Goal: Find specific page/section: Find specific page/section

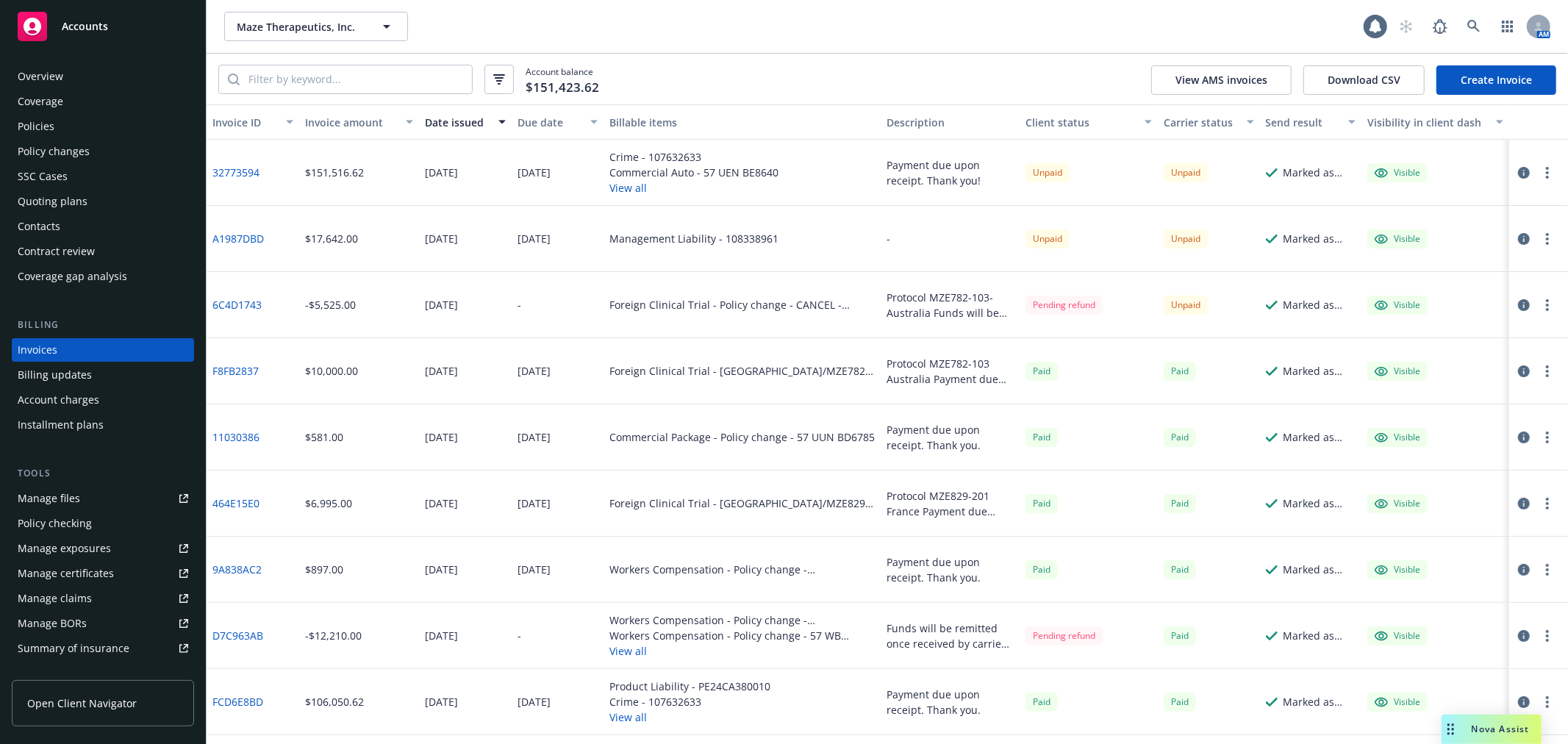
click at [56, 119] on div "Policies" at bounding box center [103, 126] width 171 height 24
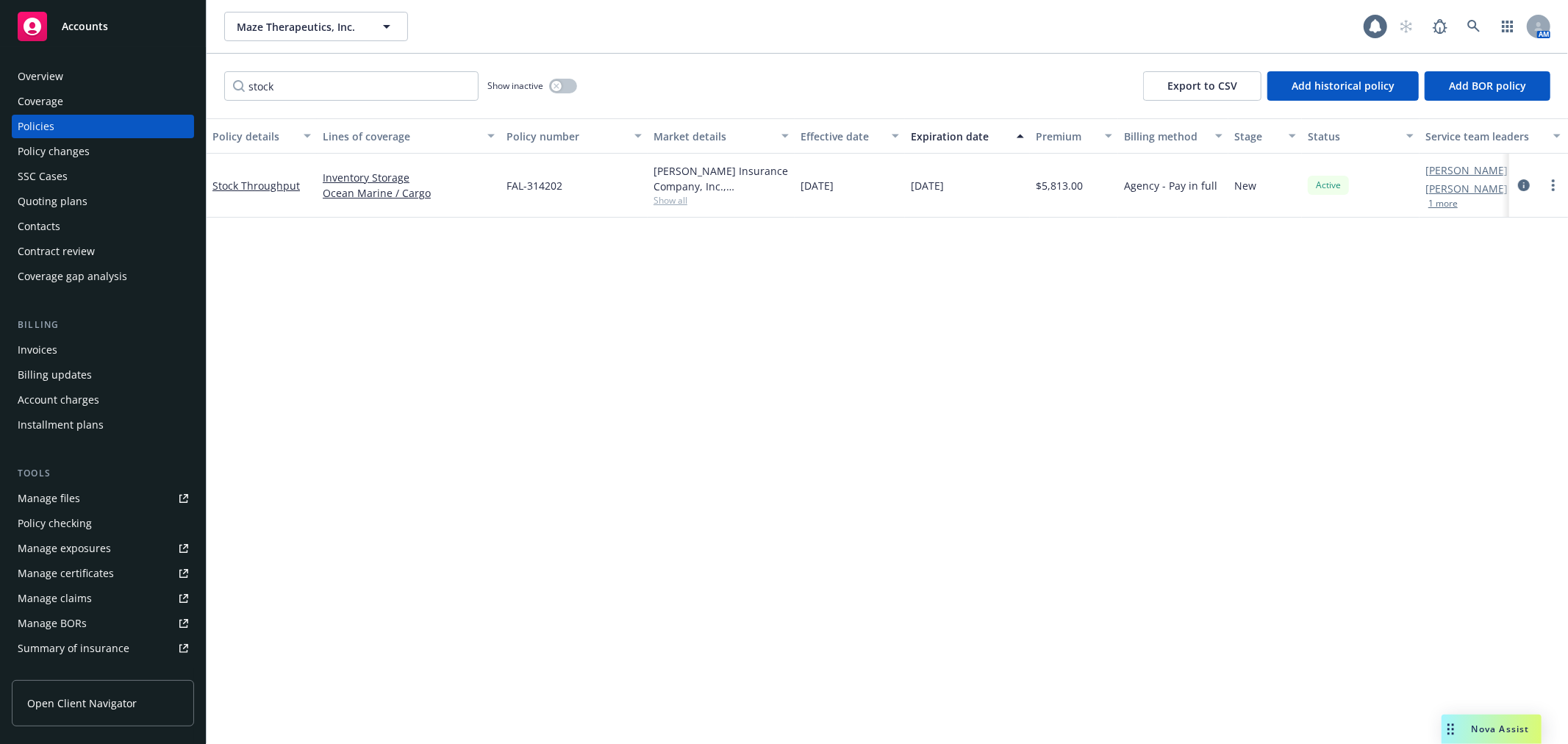
type input "stock"
click at [1481, 18] on link at bounding box center [1474, 25] width 29 height 29
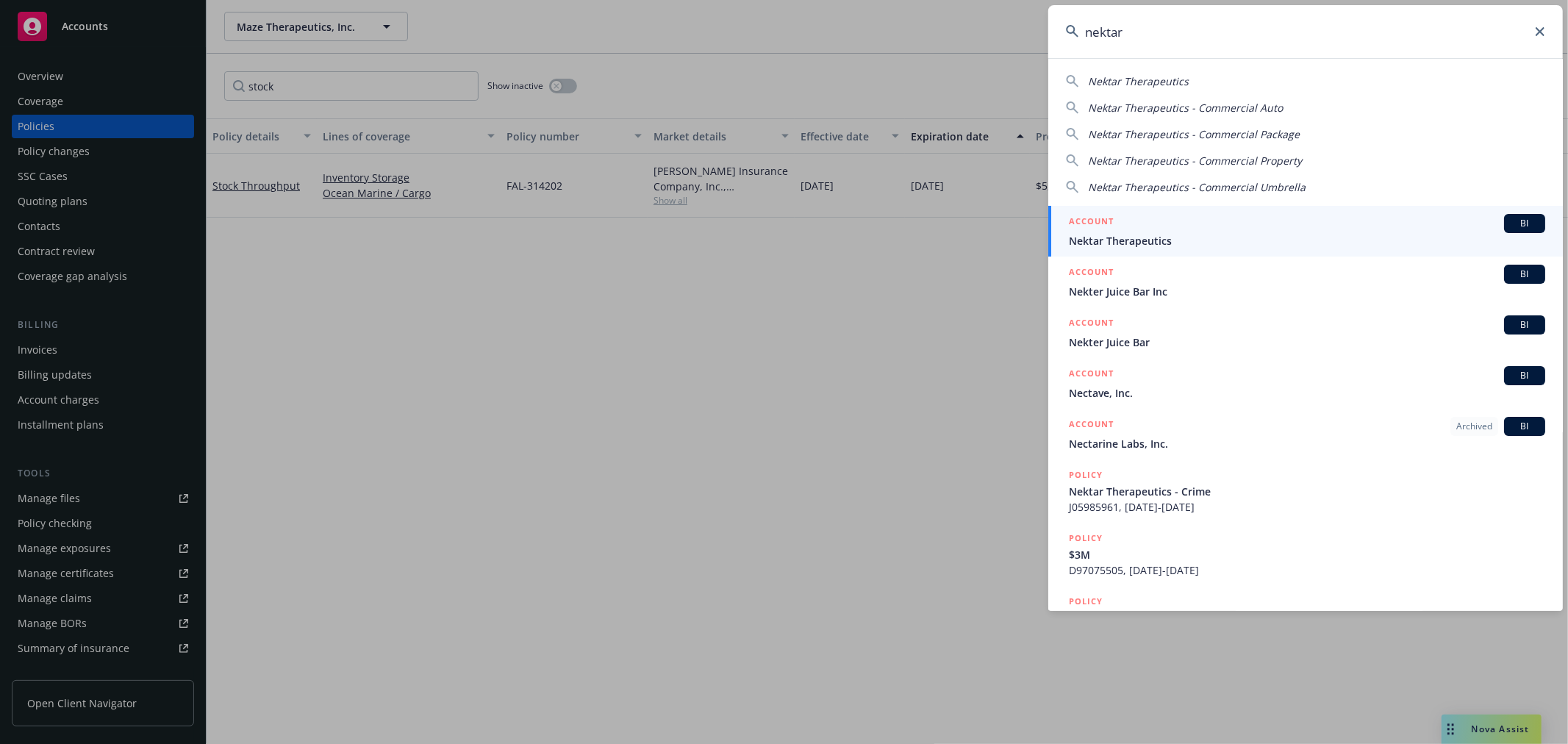
type input "nektar"
click at [1160, 224] on div "ACCOUNT BI" at bounding box center [1307, 223] width 476 height 19
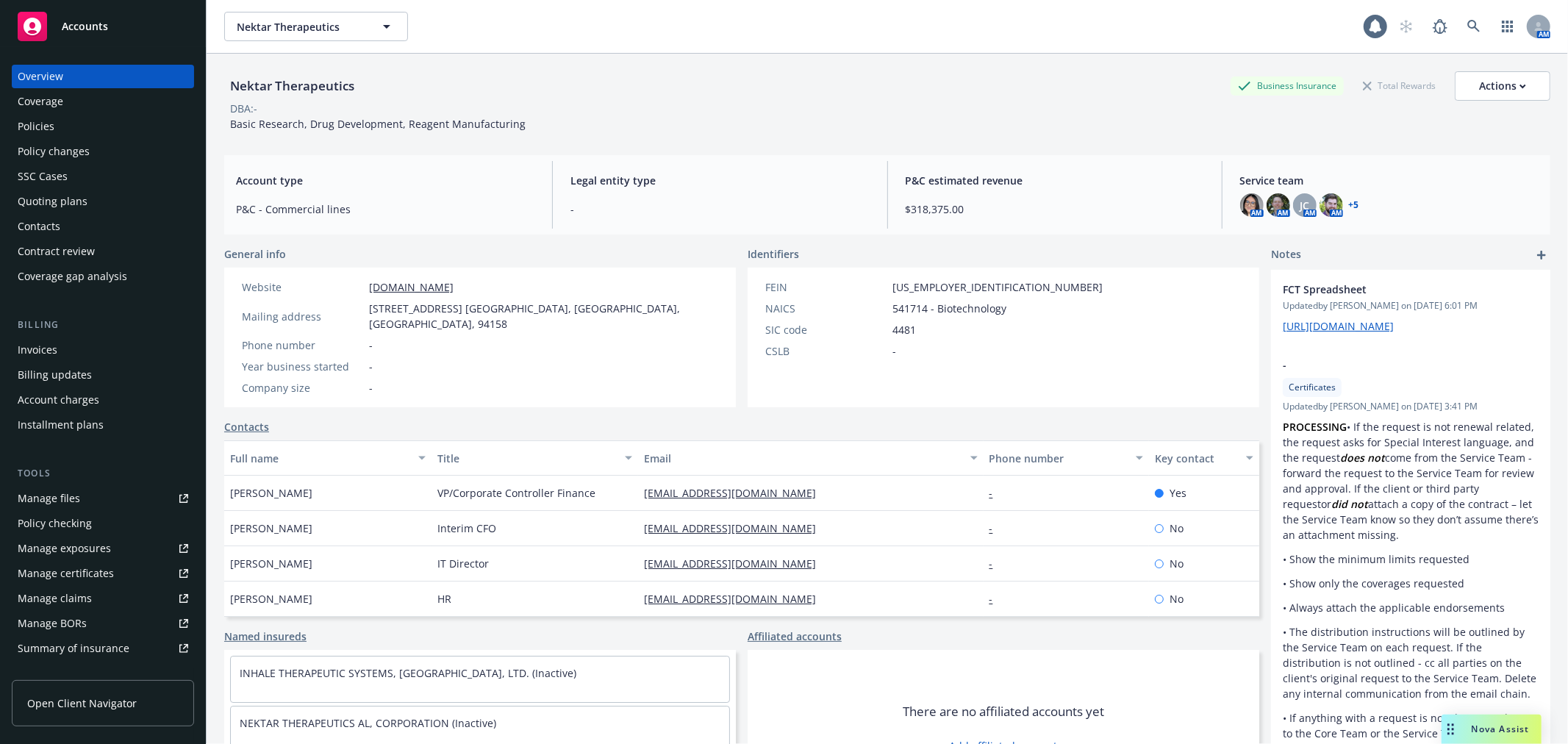
click at [47, 355] on div "Invoices" at bounding box center [37, 350] width 40 height 24
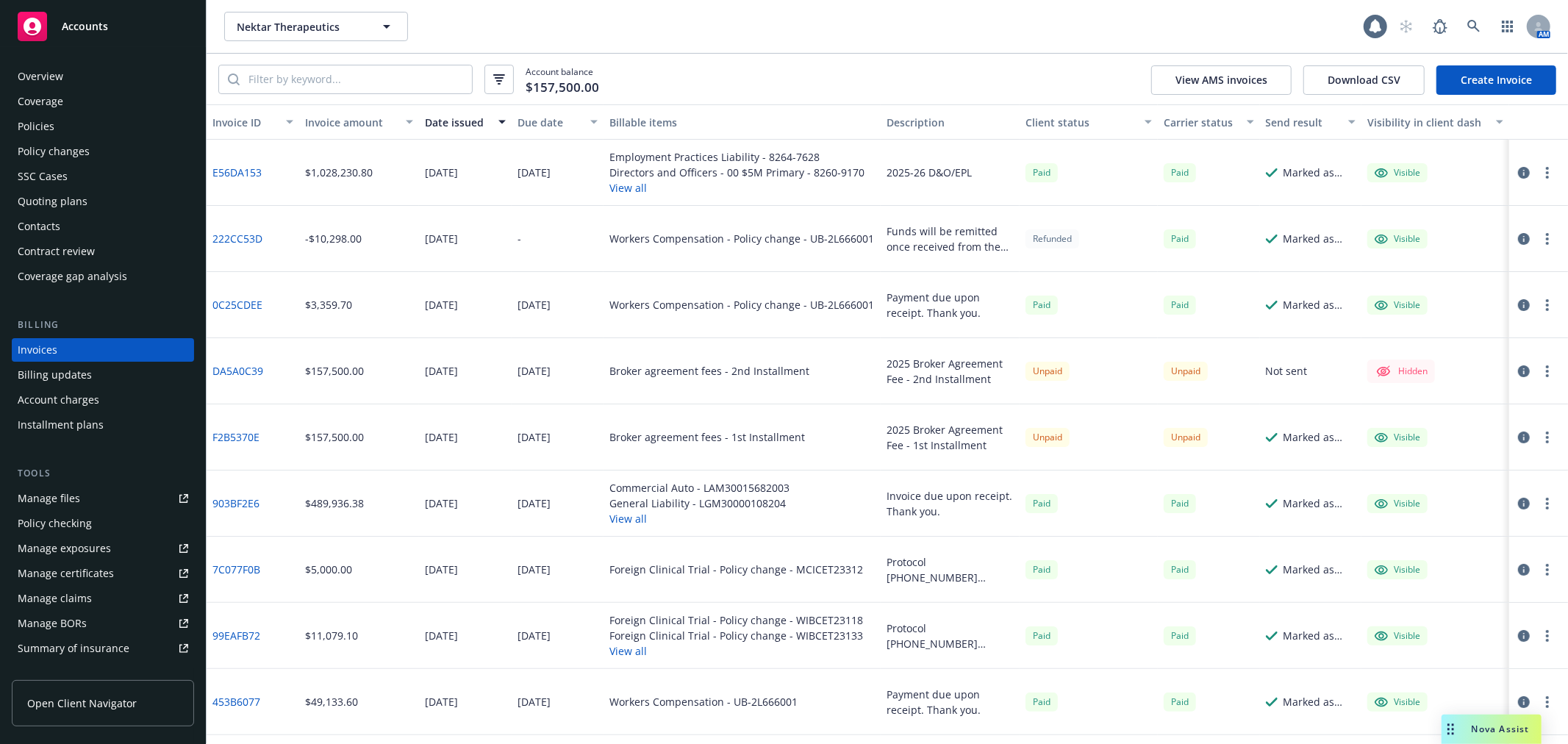
click at [522, 119] on div "Due date" at bounding box center [550, 123] width 65 height 16
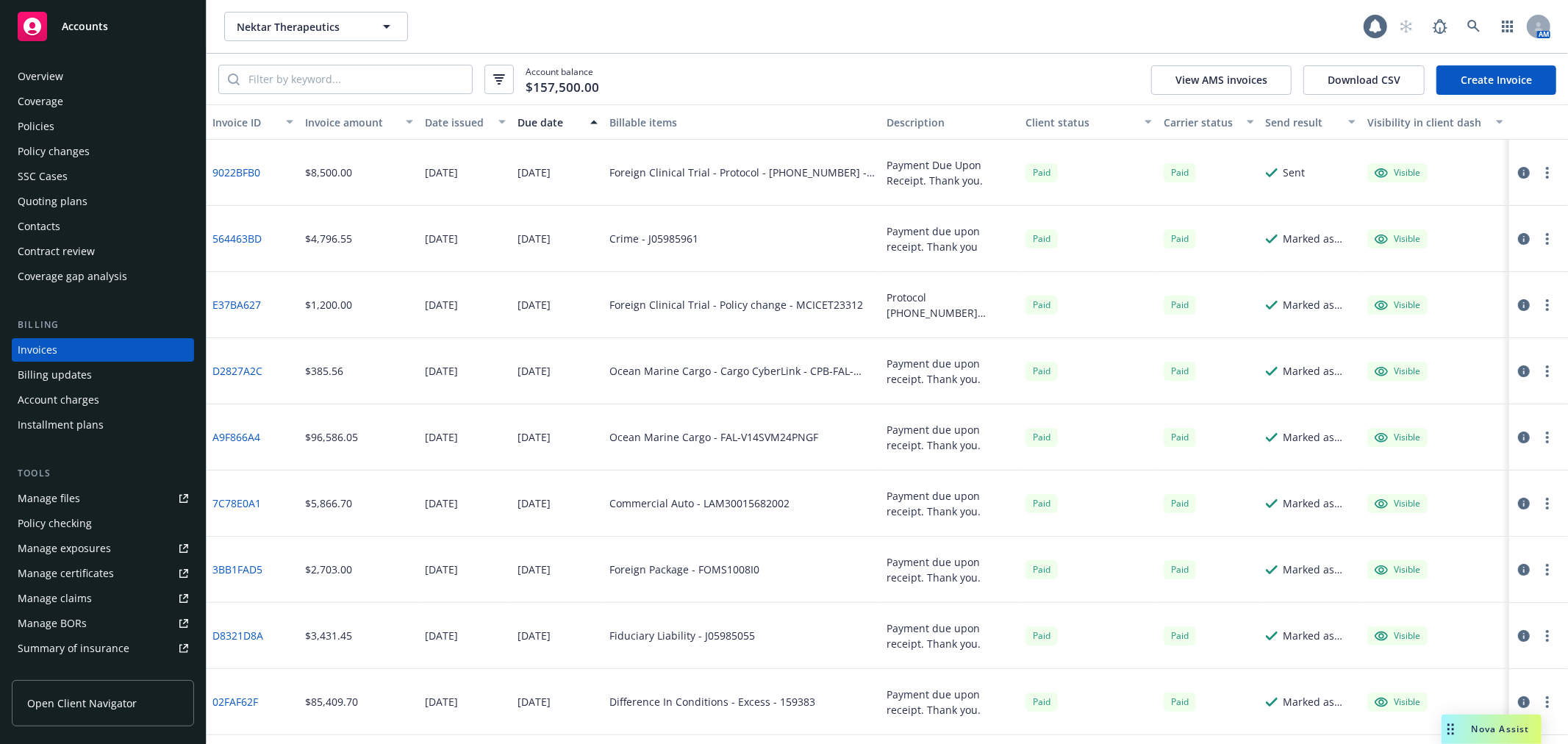
click at [522, 119] on div "Due date" at bounding box center [550, 123] width 65 height 16
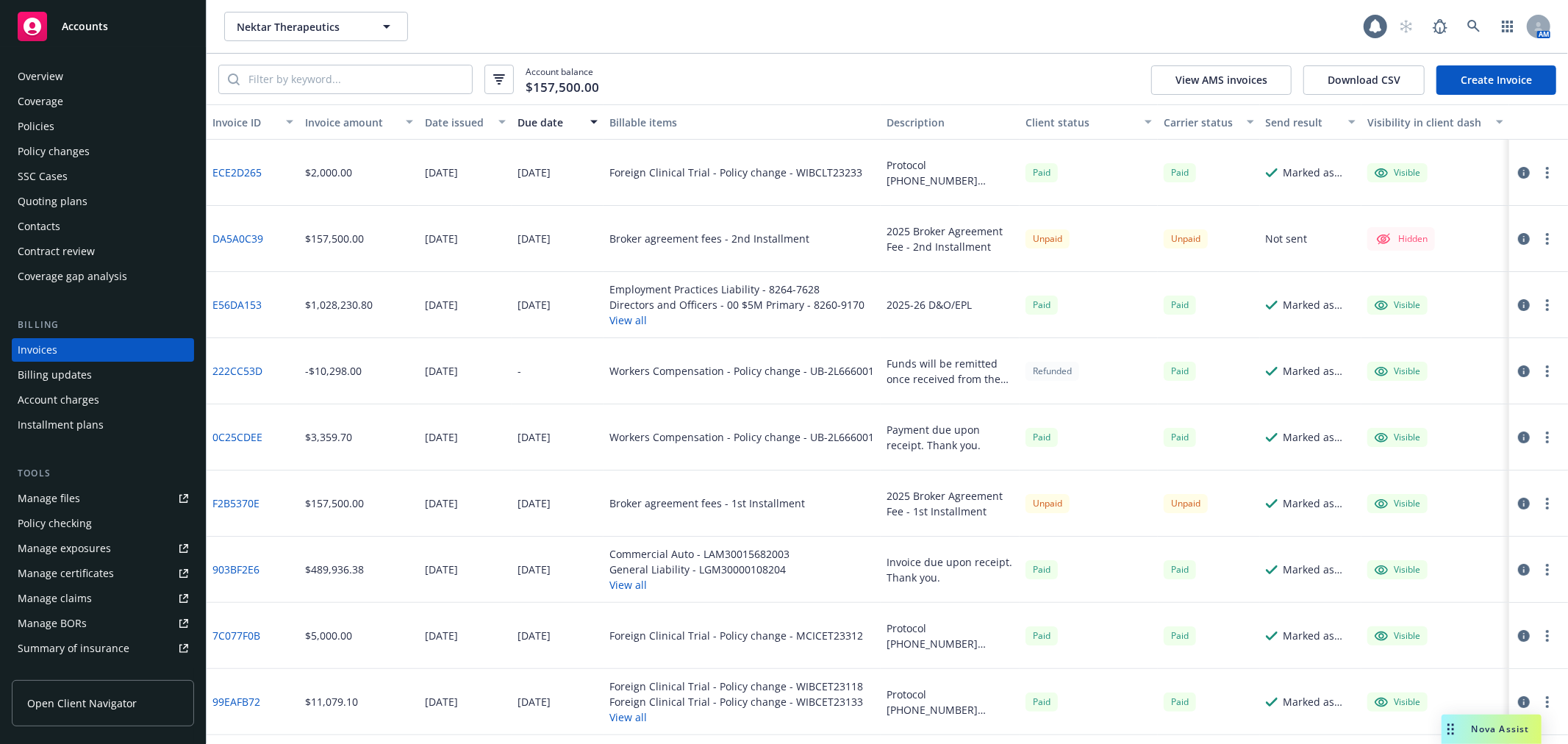
click at [81, 127] on div "Policies" at bounding box center [103, 126] width 171 height 24
